Goal: Task Accomplishment & Management: Use online tool/utility

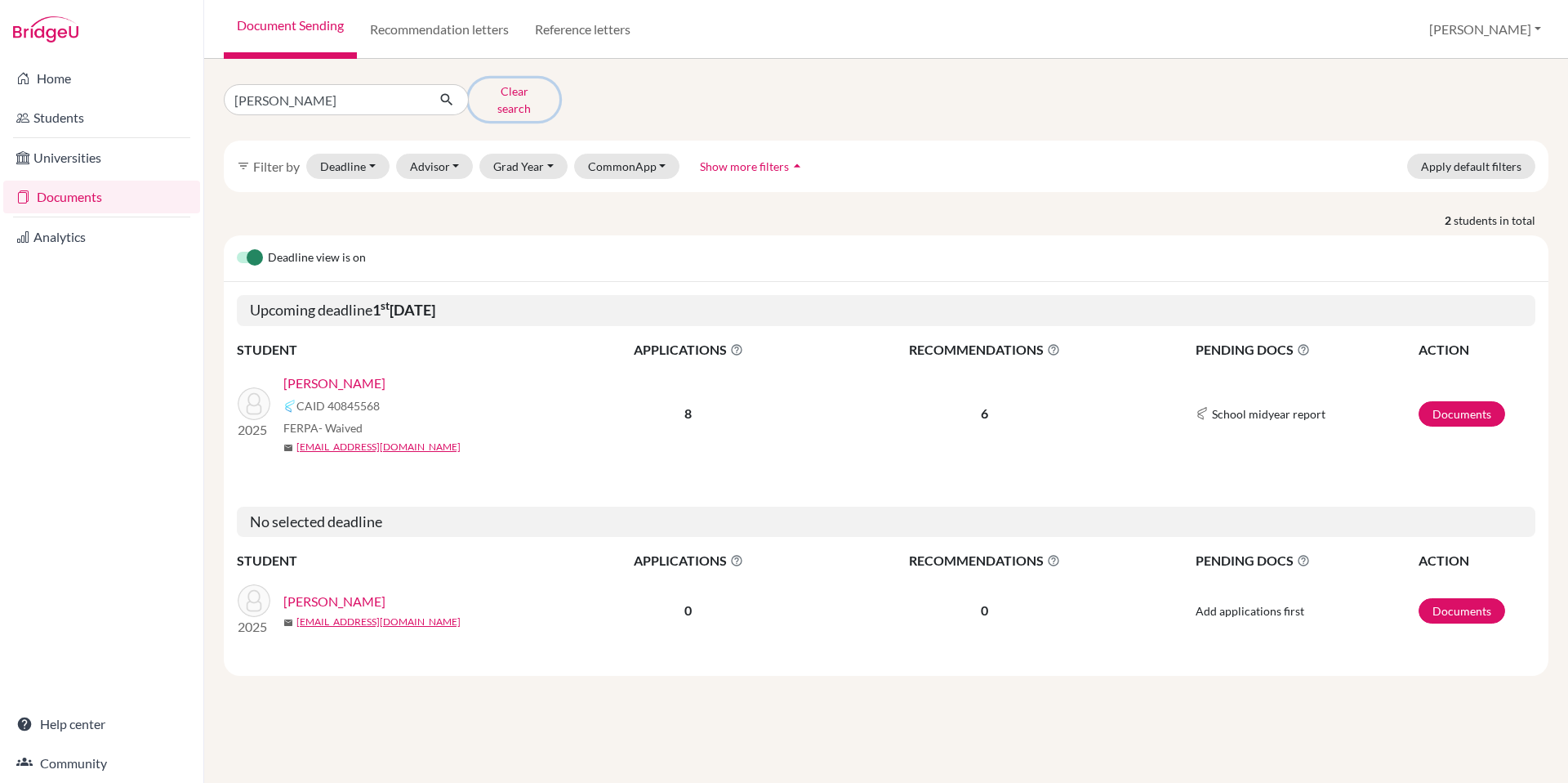
click at [510, 99] on button "Clear search" at bounding box center [514, 99] width 91 height 43
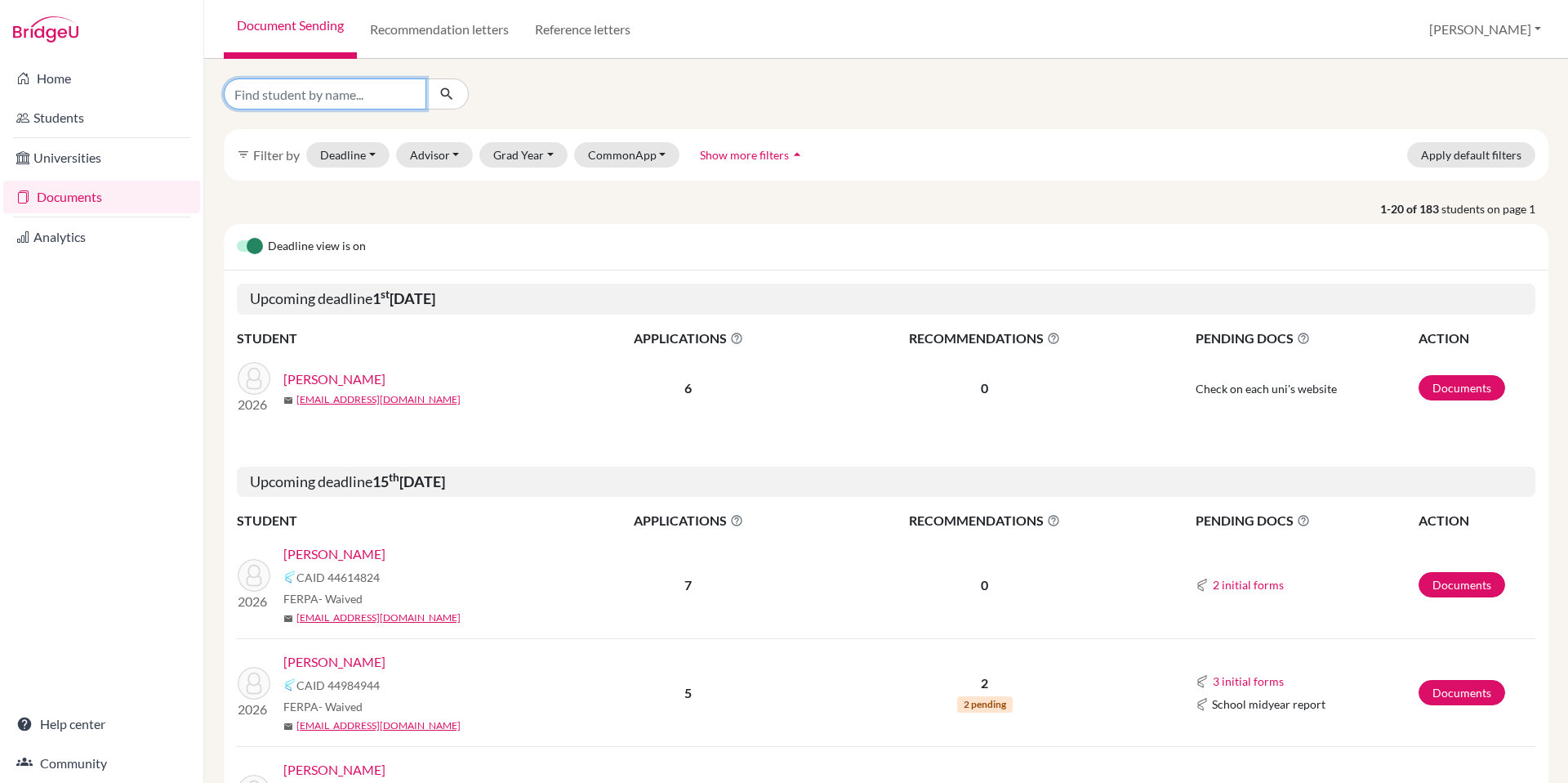
click at [399, 90] on input "Find student by name..." at bounding box center [325, 94] width 203 height 31
type input "[PERSON_NAME]"
click button "submit" at bounding box center [448, 94] width 44 height 31
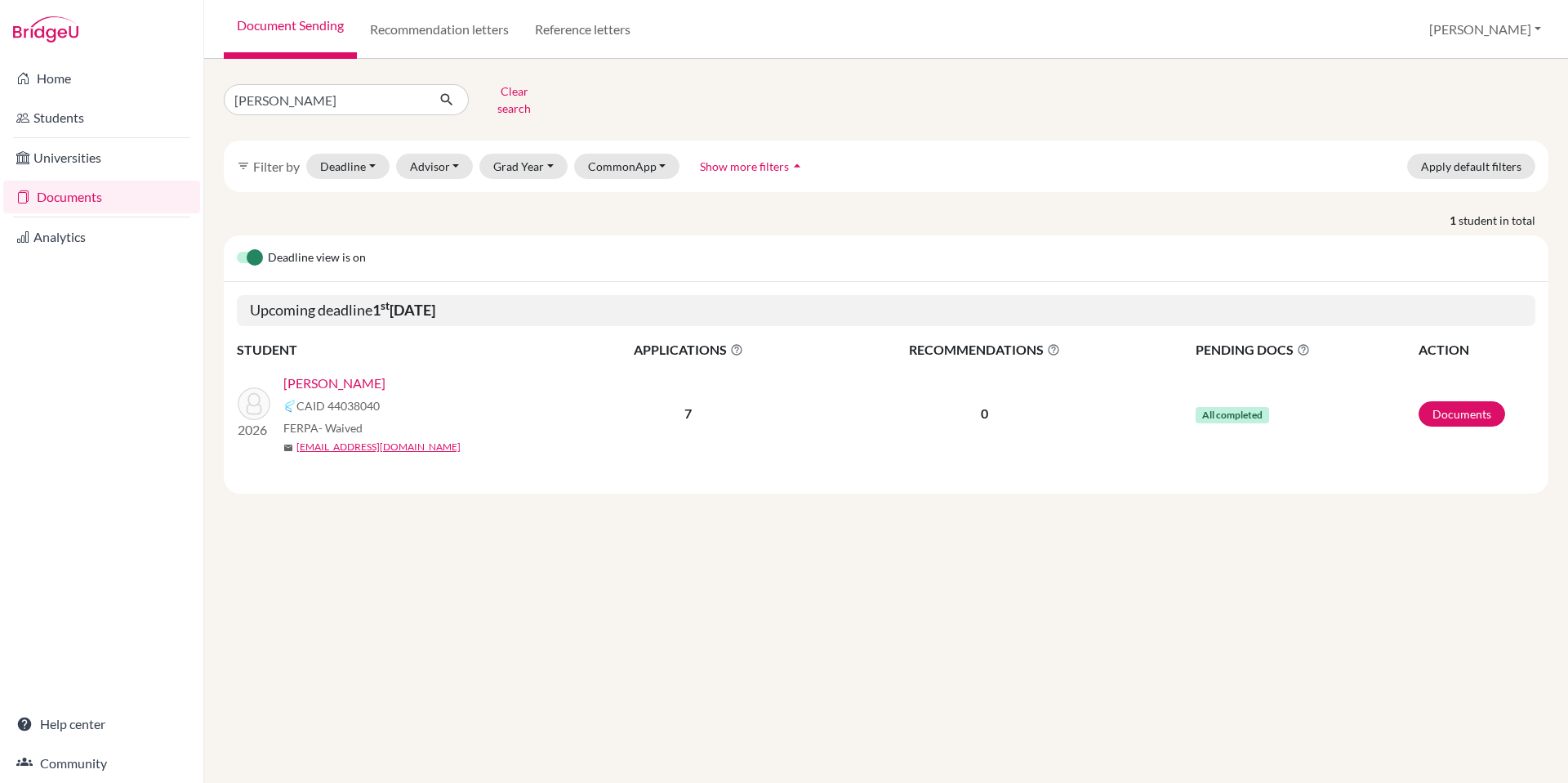
click at [329, 373] on link "[PERSON_NAME]" at bounding box center [334, 383] width 102 height 20
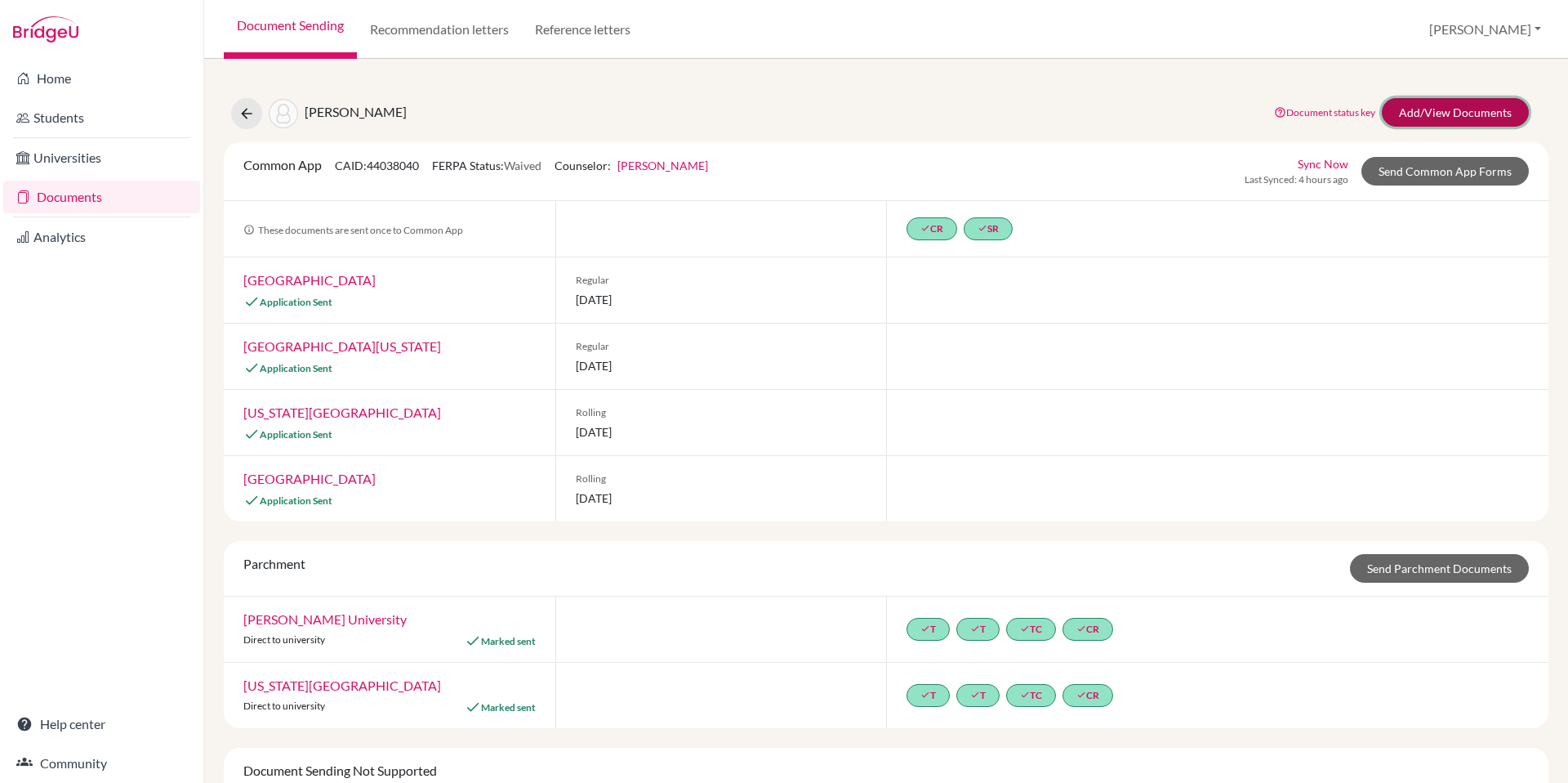
click at [1396, 116] on link "Add/View Documents" at bounding box center [1456, 112] width 147 height 28
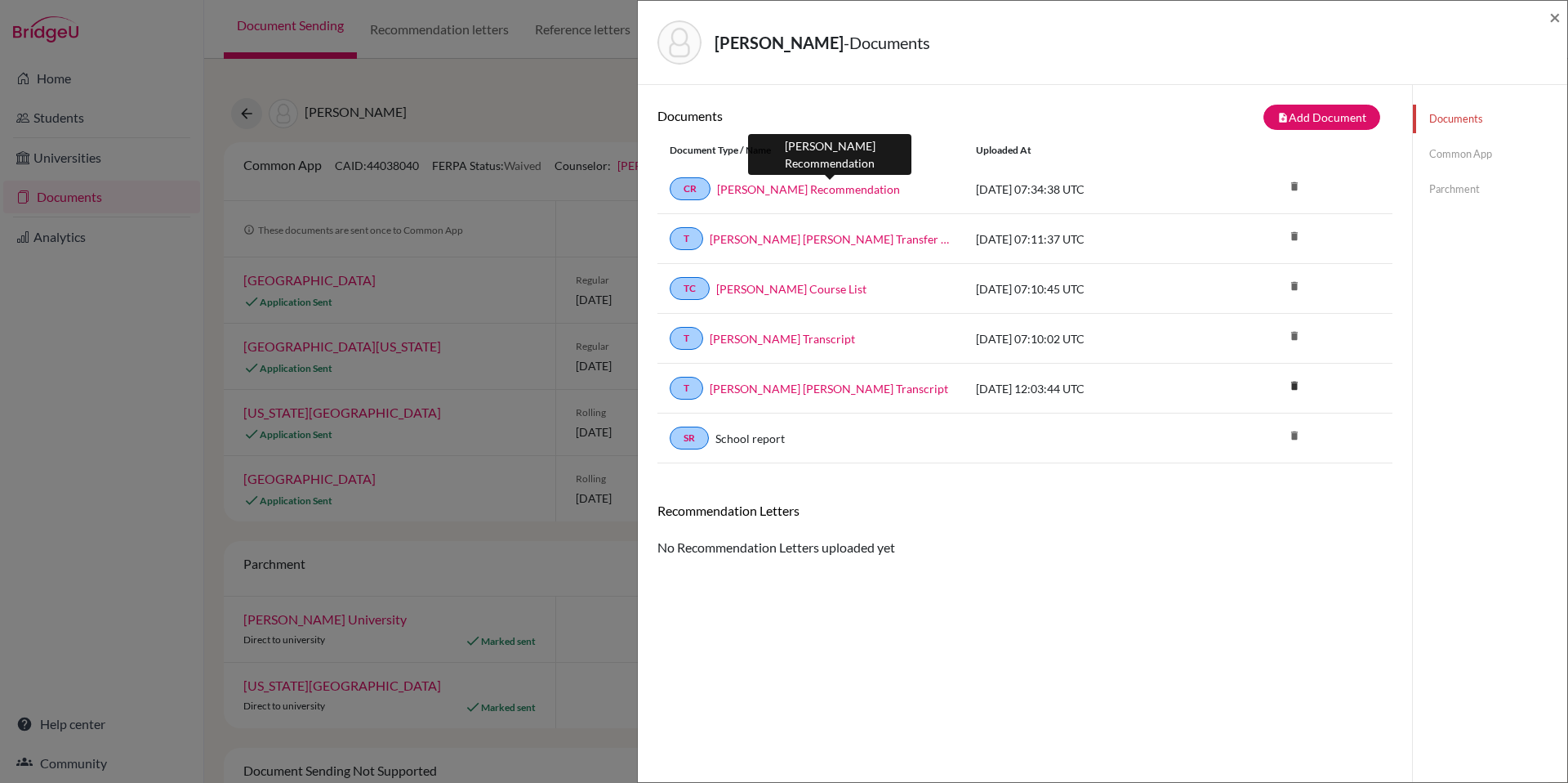
click at [845, 190] on link "Carpenter, Anna Counselor Recommendation" at bounding box center [808, 188] width 183 height 17
click at [837, 189] on link "Carpenter, Anna Counselor Recommendation" at bounding box center [808, 188] width 183 height 17
